Goal: Task Accomplishment & Management: Manage account settings

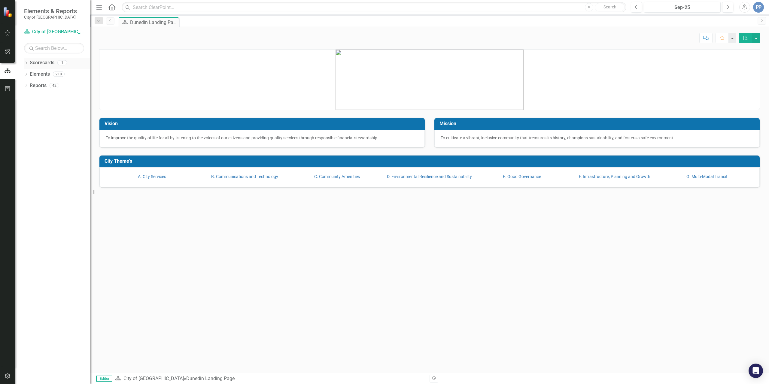
click at [37, 64] on link "Scorecards" at bounding box center [42, 62] width 25 height 7
click at [26, 65] on icon "Dropdown" at bounding box center [26, 63] width 4 height 3
click at [50, 75] on link "City of [GEOGRAPHIC_DATA]" at bounding box center [61, 74] width 57 height 7
click at [9, 37] on button "button" at bounding box center [8, 33] width 14 height 13
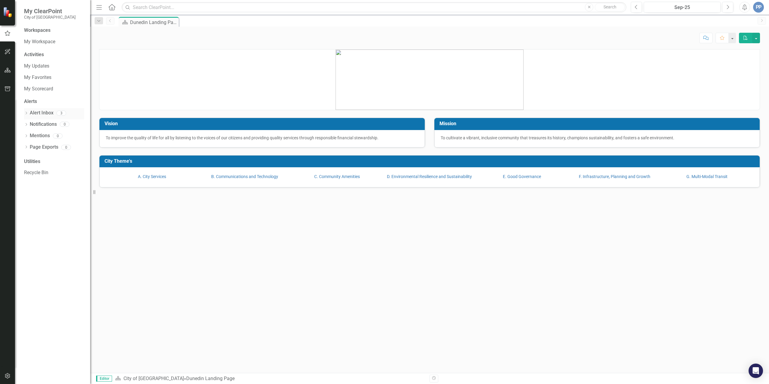
click at [40, 111] on link "Alert Inbox" at bounding box center [42, 113] width 24 height 7
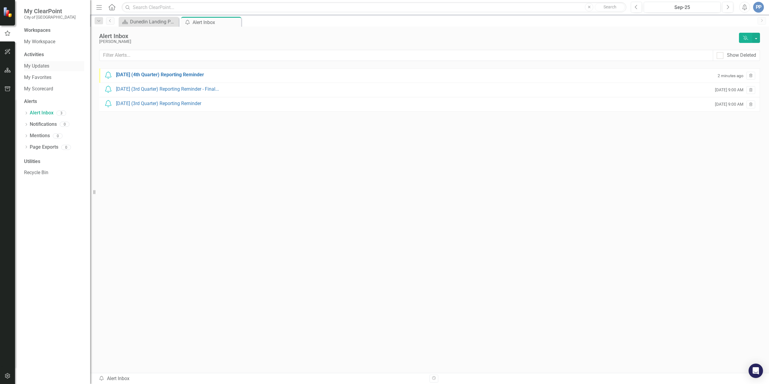
click at [34, 66] on link "My Updates" at bounding box center [54, 66] width 60 height 7
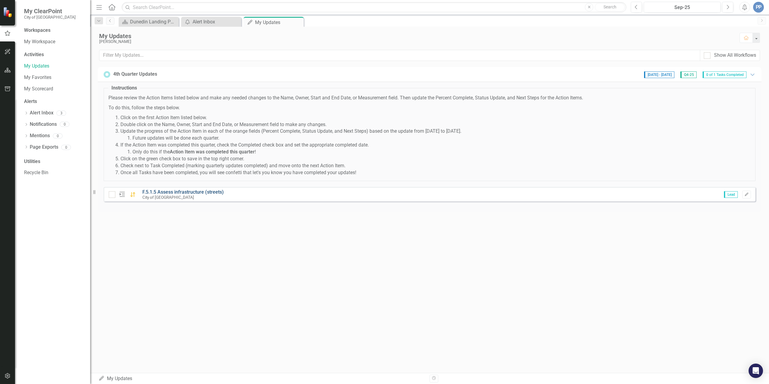
click at [178, 189] on link "F.5.1.5 Assess infrastructure (streets)" at bounding box center [182, 192] width 81 height 6
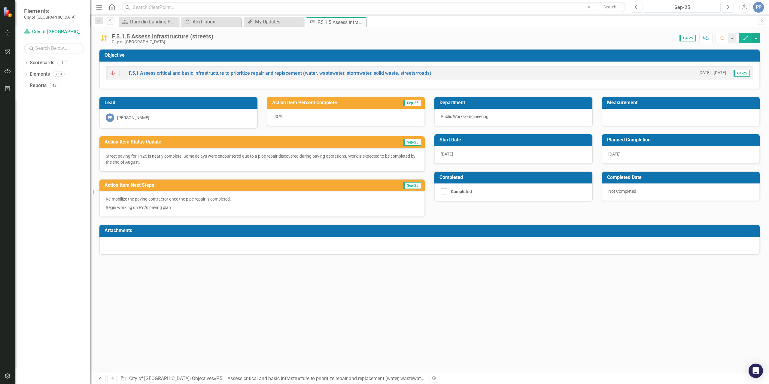
click at [275, 117] on div "90 %" at bounding box center [346, 117] width 158 height 17
click at [753, 34] on button "button" at bounding box center [756, 38] width 8 height 11
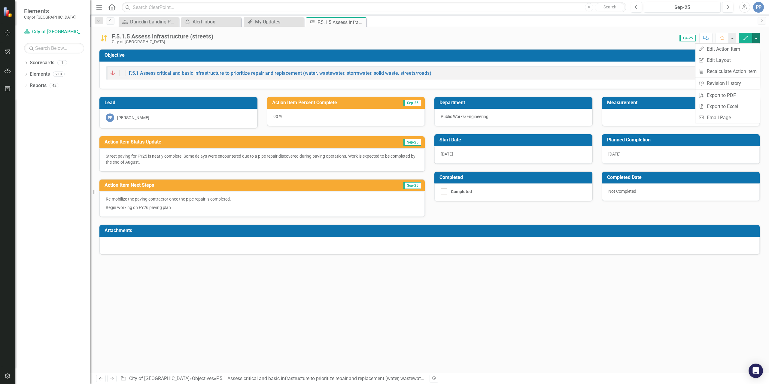
click at [746, 37] on icon "button" at bounding box center [745, 38] width 4 height 4
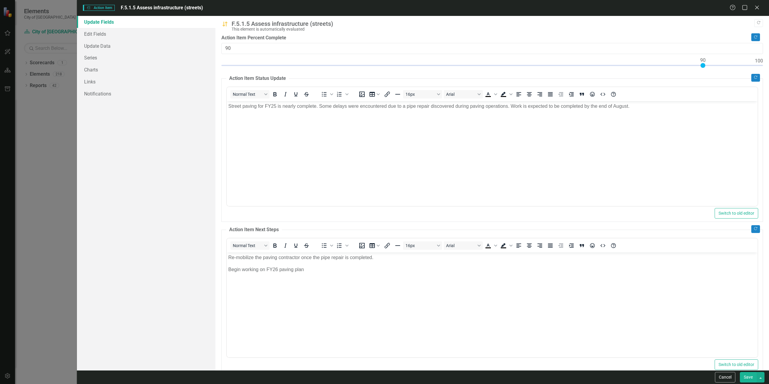
click at [260, 58] on div "Action Item Percent Complete 90" at bounding box center [492, 53] width 542 height 36
type input "100"
drag, startPoint x: 704, startPoint y: 67, endPoint x: 805, endPoint y: 62, distance: 100.7
click at [769, 62] on html "Elements City of Dunedin Scorecard City of [GEOGRAPHIC_DATA] Search Dropdown Sc…" at bounding box center [384, 192] width 769 height 384
click at [526, 191] on body "Street paving for FY25 is nearly complete. Some delays were encountered due to …" at bounding box center [492, 146] width 531 height 90
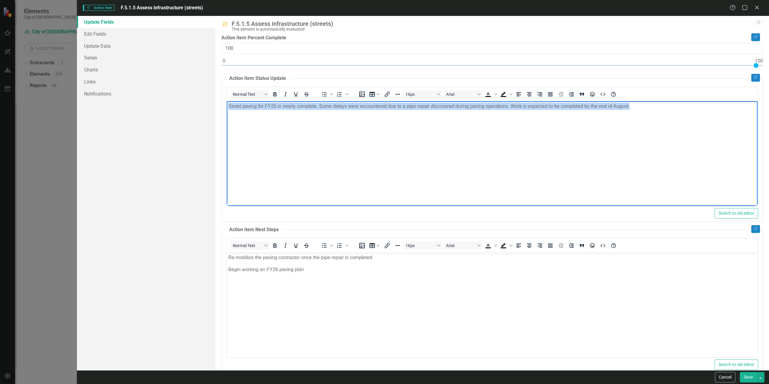
drag, startPoint x: 649, startPoint y: 111, endPoint x: 181, endPoint y: 100, distance: 468.7
click at [227, 101] on html "Street paving for FY25 is nearly complete. Some delays were encountered due to …" at bounding box center [492, 146] width 531 height 90
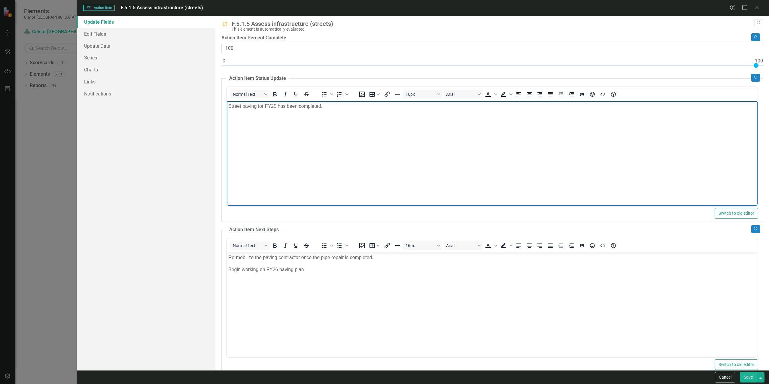
click at [333, 288] on body "Re-mobilize the paving contractor once the pipe repair is completed. Begin work…" at bounding box center [492, 297] width 531 height 90
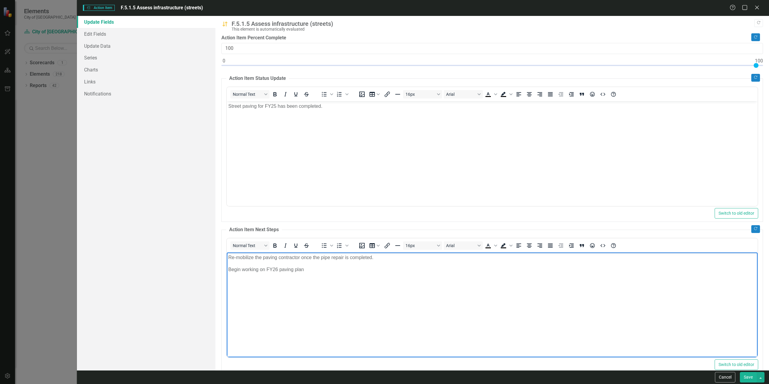
click at [350, 274] on body "Re-mobilize the paving contractor once the pipe repair is completed. Begin work…" at bounding box center [492, 297] width 531 height 90
drag, startPoint x: 380, startPoint y: 259, endPoint x: 193, endPoint y: 256, distance: 186.6
click at [227, 256] on html "Re-mobilize the paving contractor once the pipe repair is completed. Begin work…" at bounding box center [492, 297] width 531 height 90
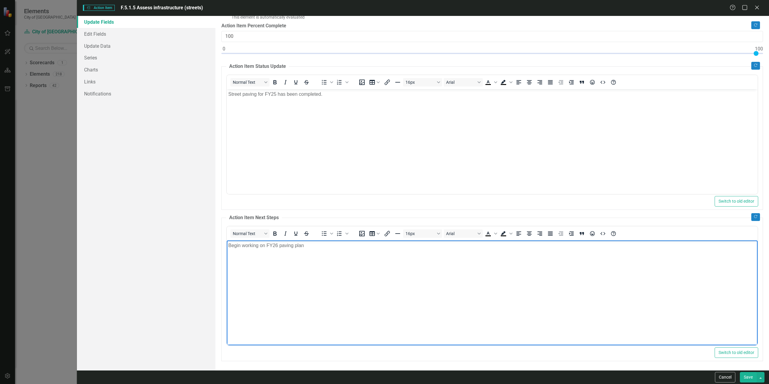
click at [750, 376] on button "Save" at bounding box center [748, 377] width 17 height 11
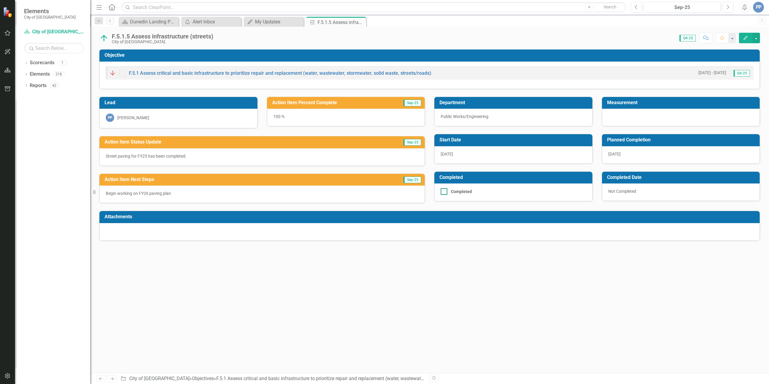
click at [443, 192] on input "Completed" at bounding box center [443, 190] width 4 height 4
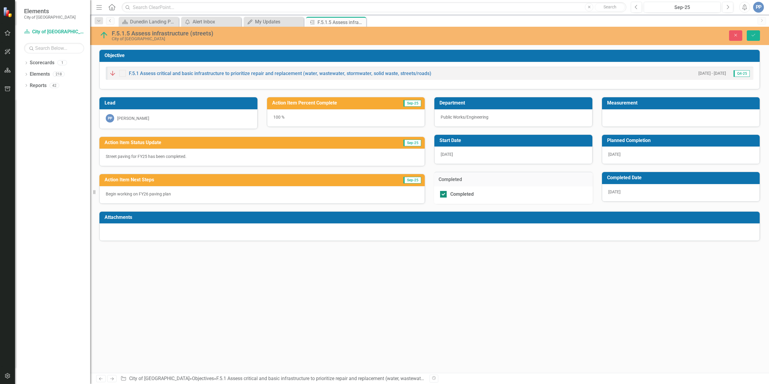
click at [445, 195] on div at bounding box center [443, 194] width 7 height 7
click at [444, 195] on input "Completed" at bounding box center [442, 193] width 4 height 4
checkbox input "false"
click at [756, 37] on icon "Save" at bounding box center [753, 35] width 5 height 4
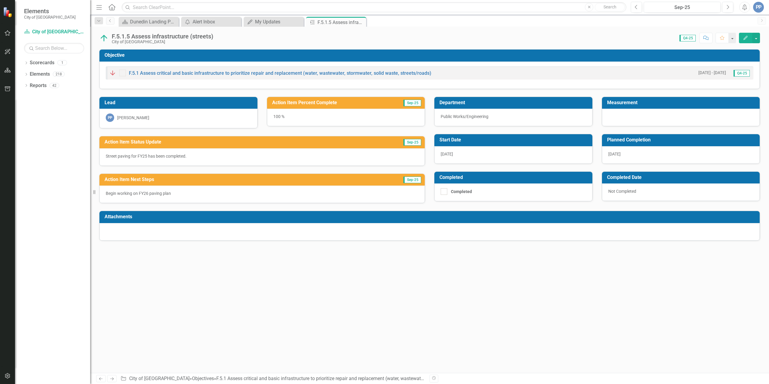
click at [745, 35] on button "Edit" at bounding box center [745, 38] width 13 height 11
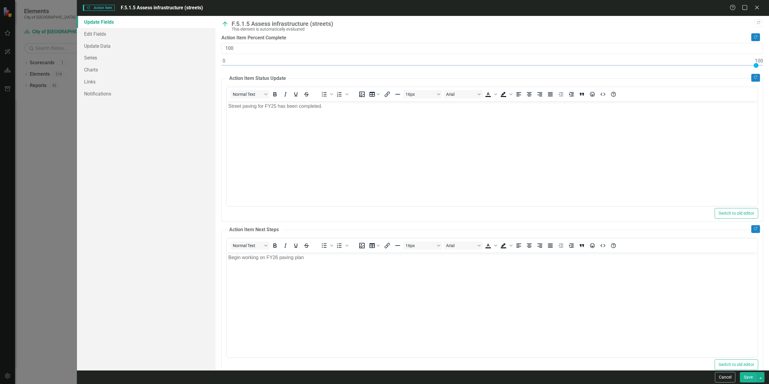
scroll to position [0, 0]
click at [103, 45] on link "Update Data" at bounding box center [146, 46] width 138 height 12
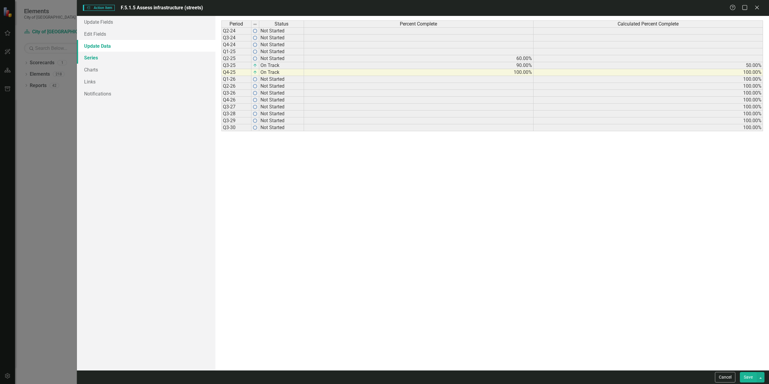
click at [95, 58] on link "Series" at bounding box center [146, 58] width 138 height 12
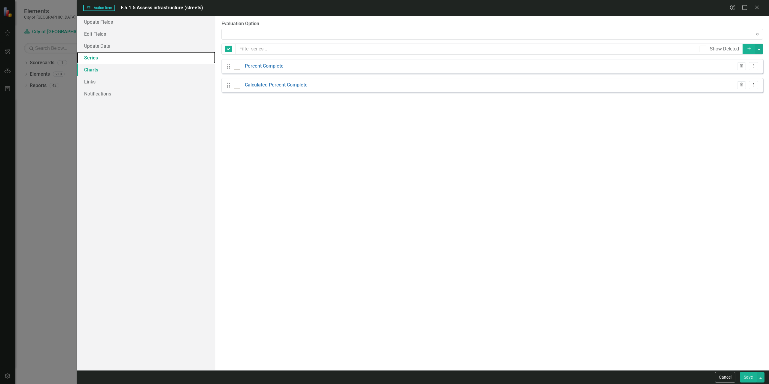
checkbox input "false"
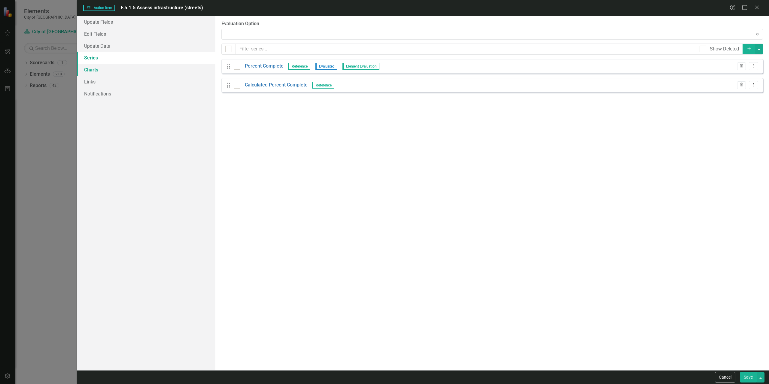
click at [93, 70] on link "Charts" at bounding box center [146, 70] width 138 height 12
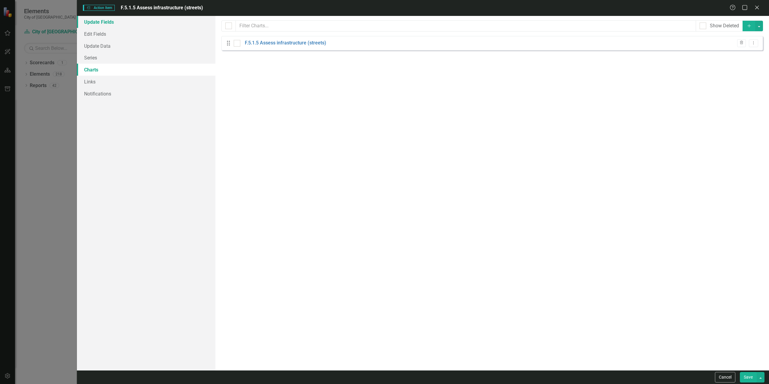
click at [99, 19] on link "Update Fields" at bounding box center [146, 22] width 138 height 12
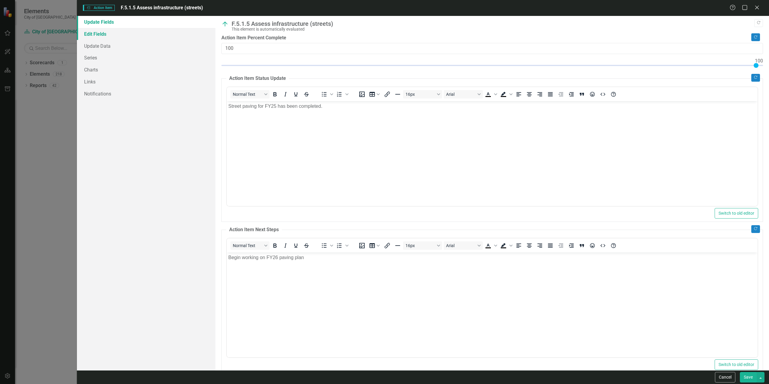
click at [96, 35] on link "Edit Fields" at bounding box center [146, 34] width 138 height 12
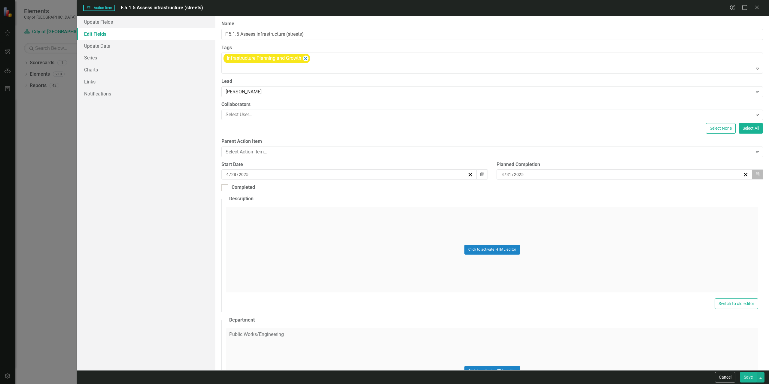
click at [756, 174] on icon "Calendar" at bounding box center [758, 174] width 4 height 4
click at [746, 376] on button "Save" at bounding box center [748, 377] width 17 height 11
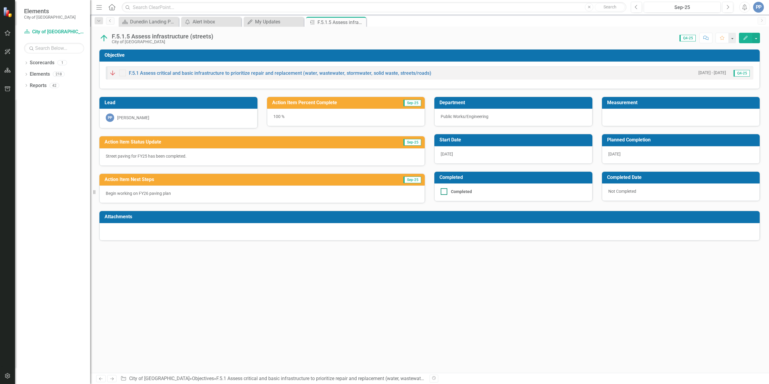
click at [442, 192] on input "Completed" at bounding box center [443, 190] width 4 height 4
checkbox input "true"
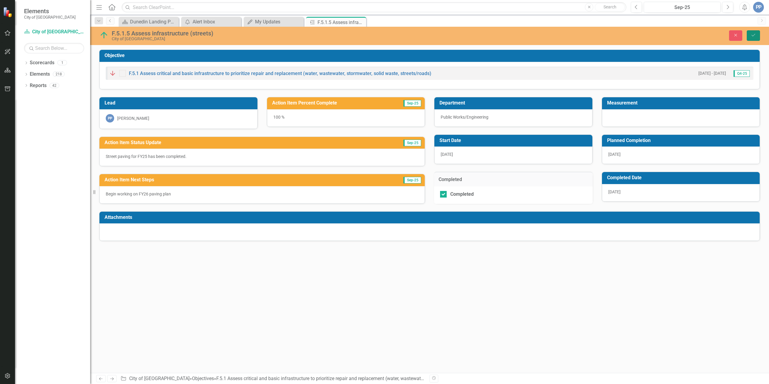
click at [757, 35] on button "Save" at bounding box center [753, 35] width 13 height 11
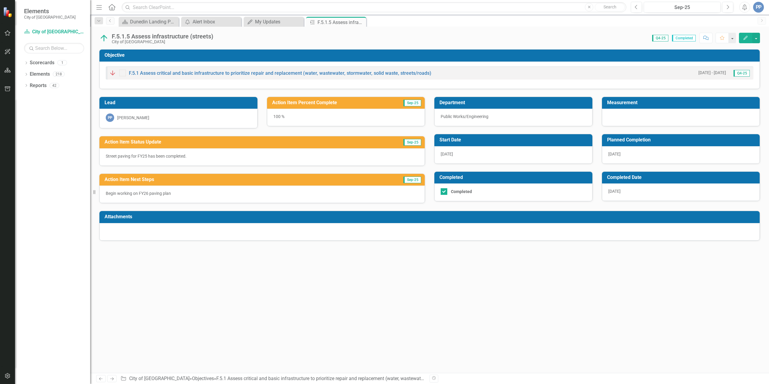
click at [361, 258] on div "Objective F.5.1 Assess critical and basic infrastructure to prioritize repair a…" at bounding box center [429, 211] width 679 height 324
